Goal: Use online tool/utility: Utilize a website feature to perform a specific function

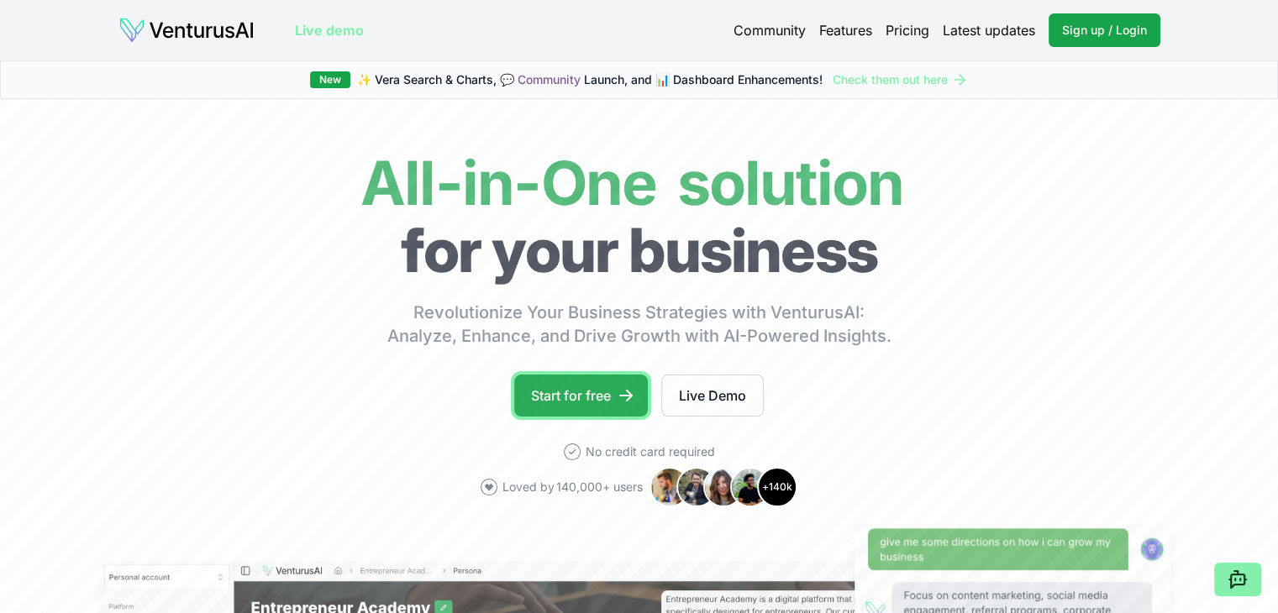
click at [583, 384] on link "Start for free" at bounding box center [581, 396] width 134 height 42
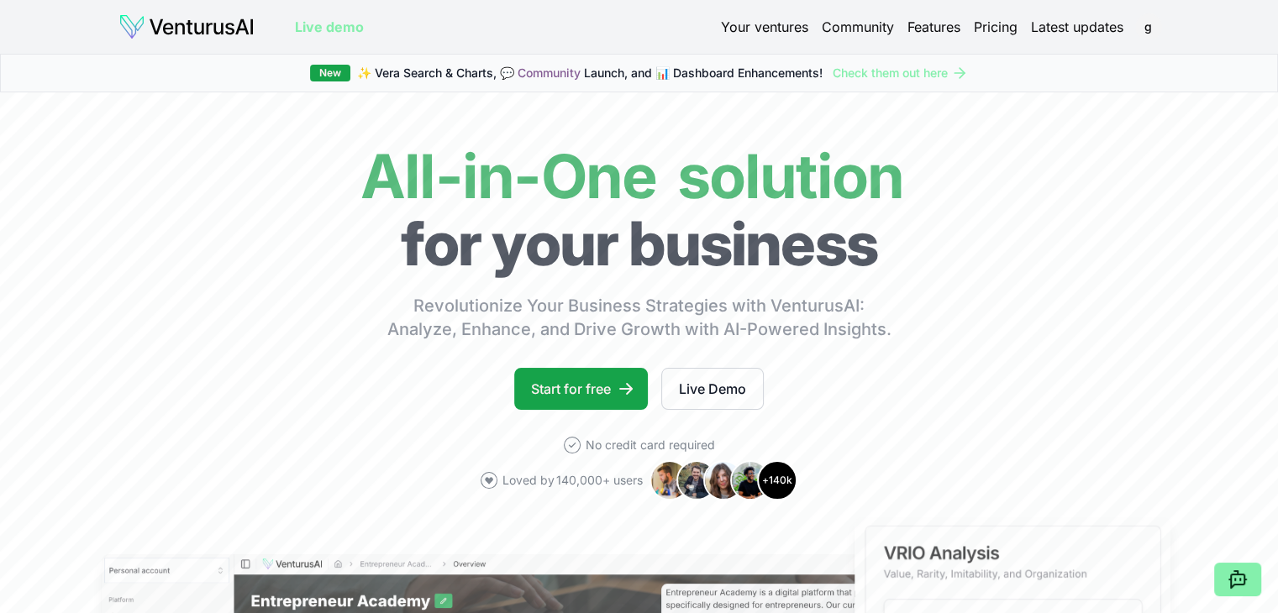
scroll to position [84, 0]
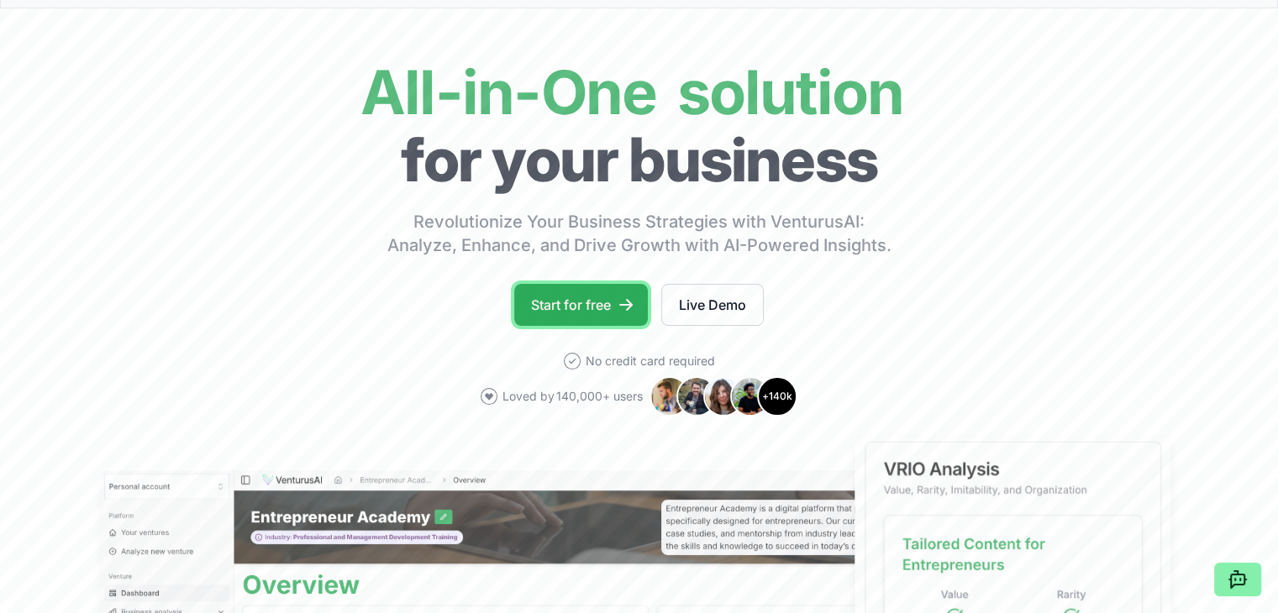
click at [558, 307] on link "Start for free" at bounding box center [581, 305] width 134 height 42
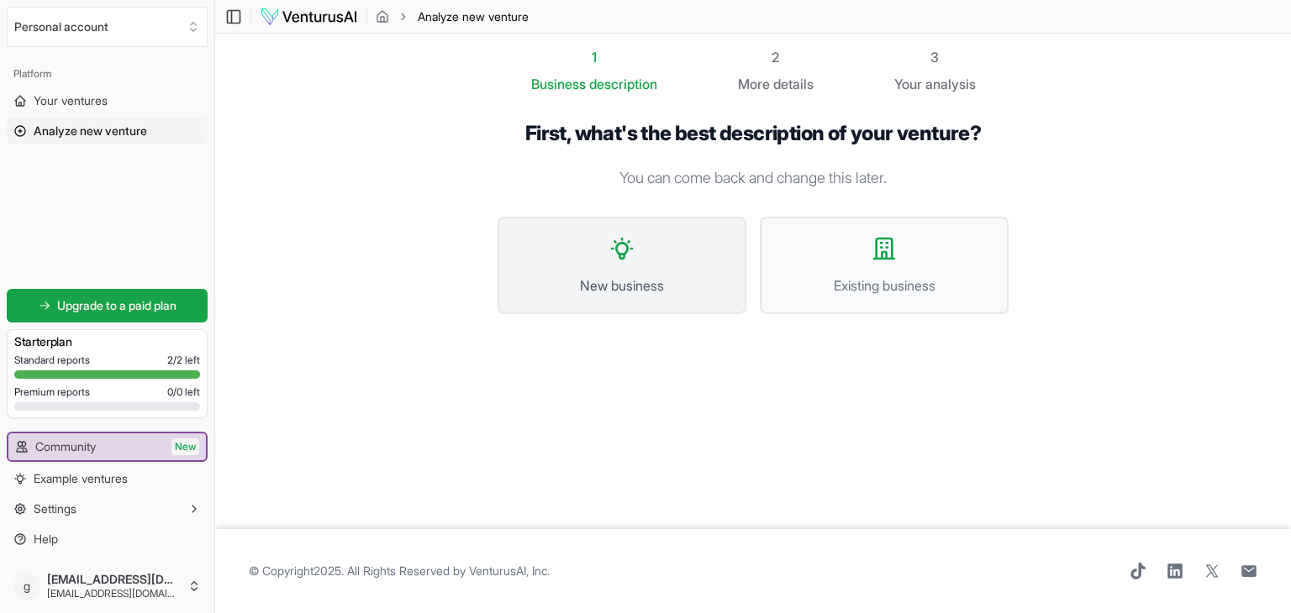
click at [637, 287] on span "New business" at bounding box center [622, 286] width 212 height 20
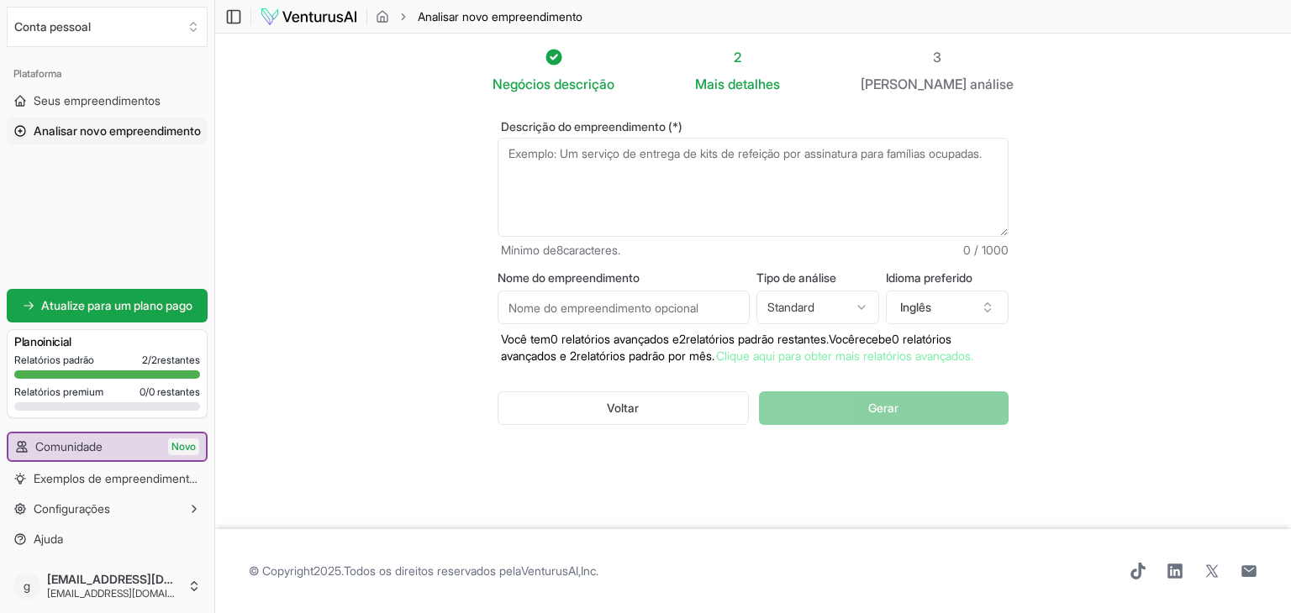
click at [1122, 253] on section "Negócios descrição 2 Mais detalhes 3 Seu análise Descrição do empreendimento (*…" at bounding box center [753, 282] width 1076 height 496
click at [548, 176] on textarea "Descrição do empreendimento (*)" at bounding box center [752, 187] width 511 height 99
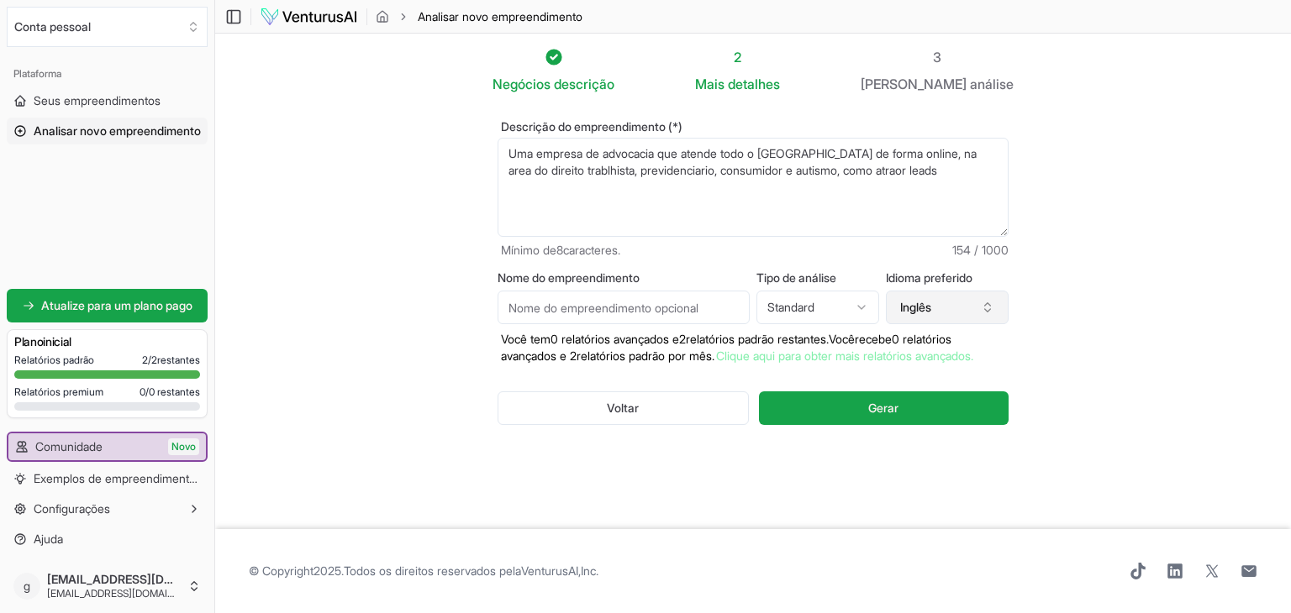
type textarea "Uma empresa de advocacia que atende todo o [GEOGRAPHIC_DATA] de forma online, n…"
click at [924, 312] on font "Inglês" at bounding box center [915, 307] width 31 height 14
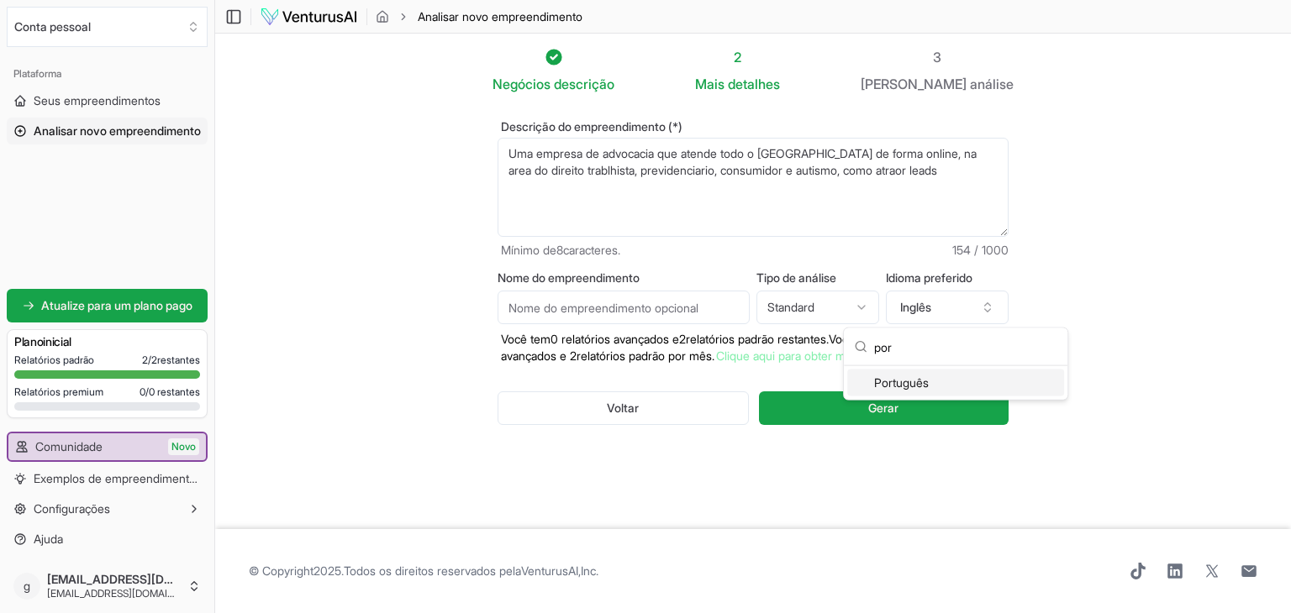
type input "por"
click at [949, 383] on div "Português" at bounding box center [955, 383] width 217 height 27
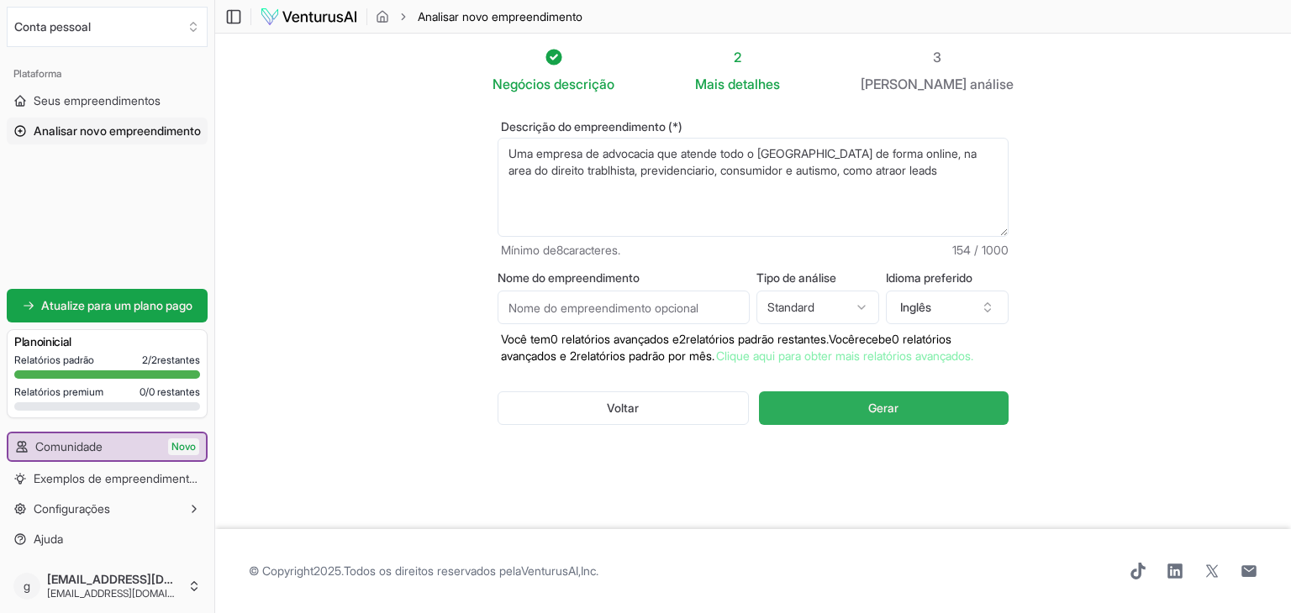
click at [860, 424] on button "Gerar" at bounding box center [884, 409] width 250 height 34
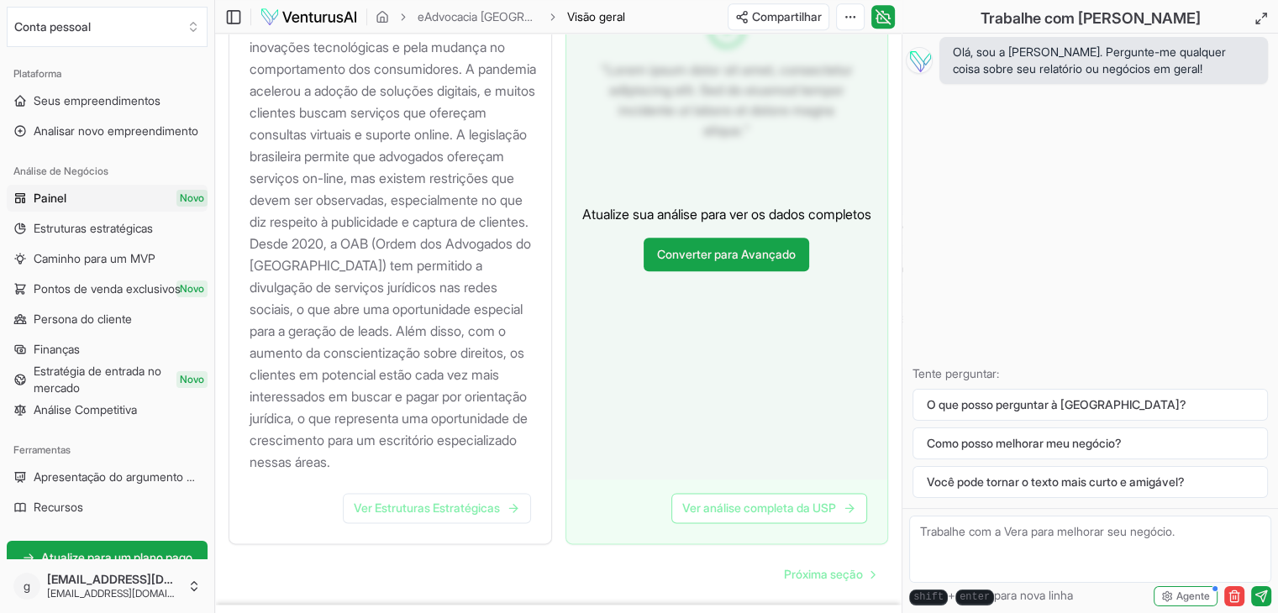
scroll to position [2134, 0]
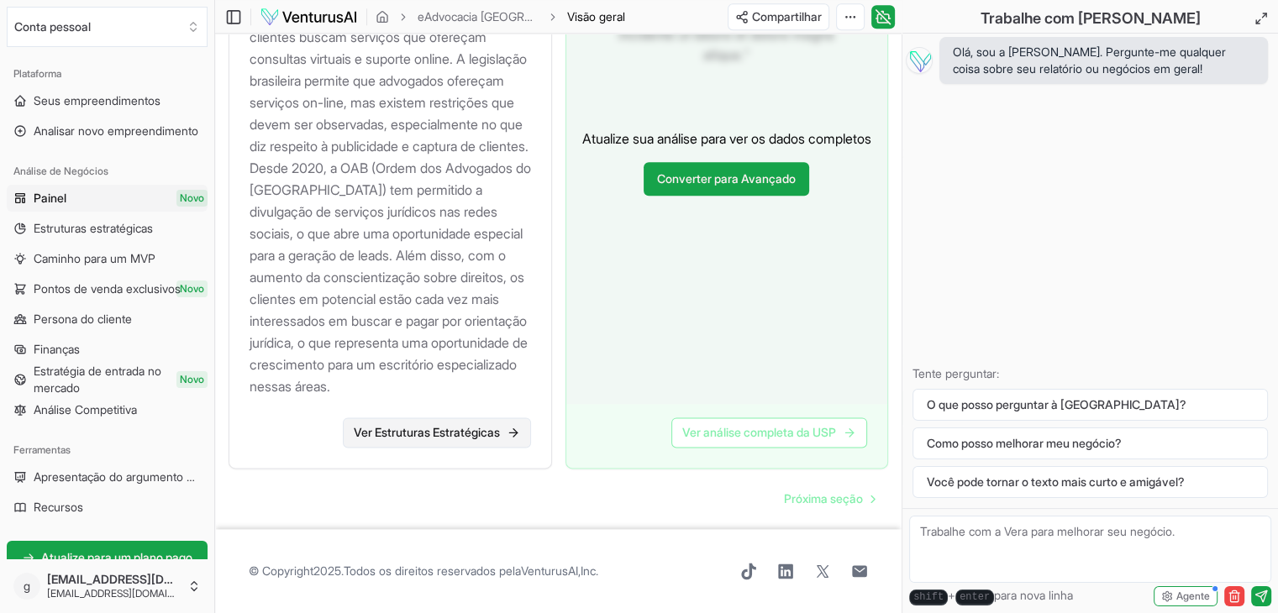
click at [473, 439] on font "Ver Estruturas Estratégicas" at bounding box center [427, 432] width 146 height 14
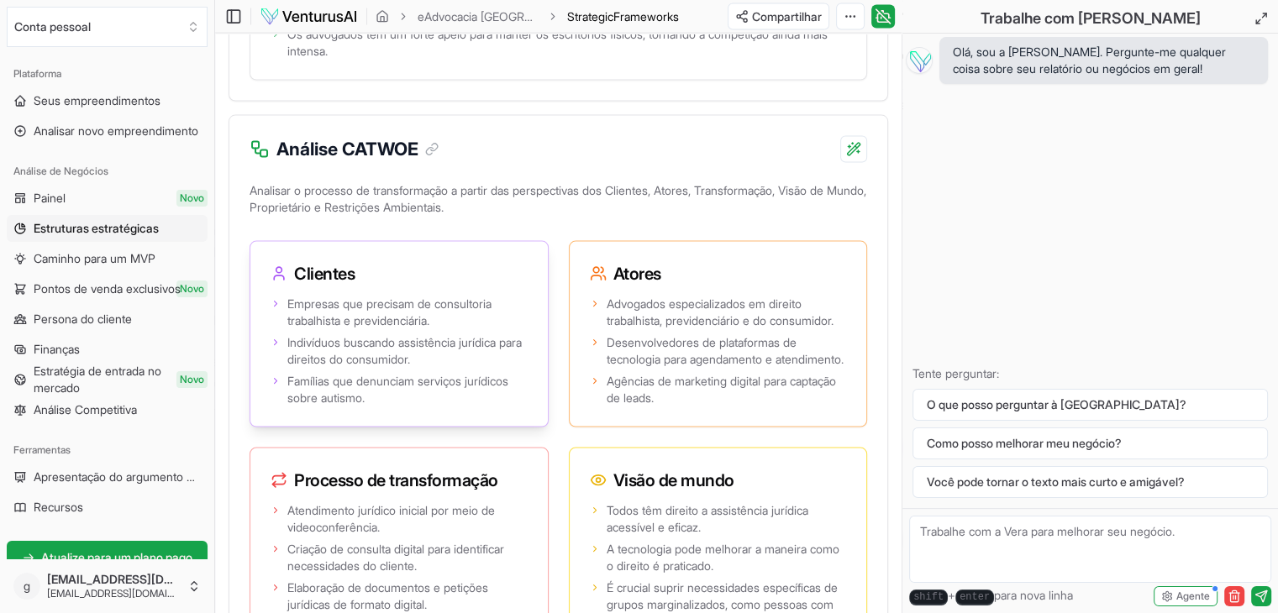
scroll to position [3613, 0]
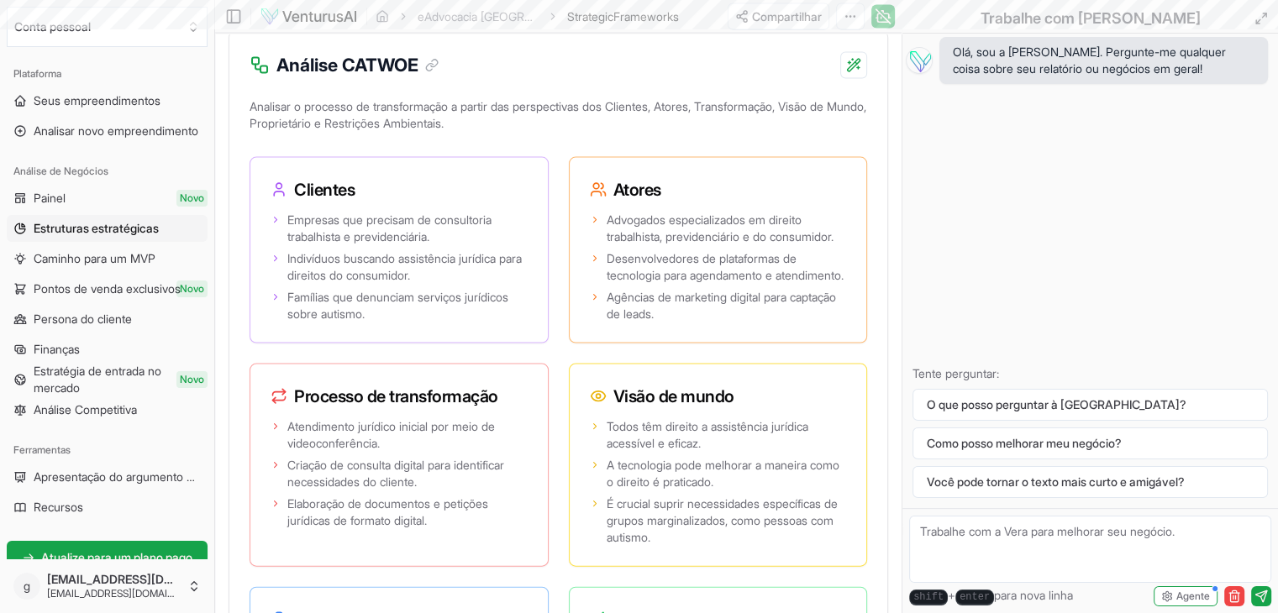
scroll to position [2134, 0]
